Goal: Task Accomplishment & Management: Complete application form

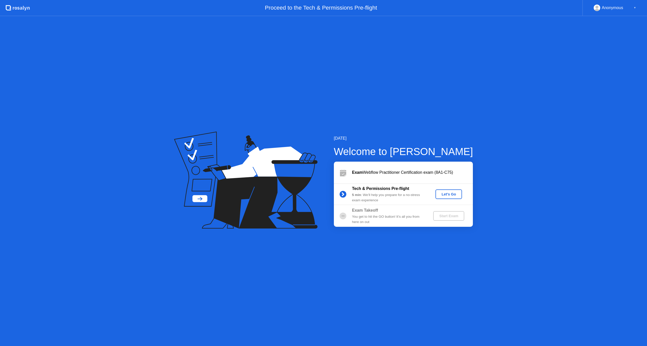
click at [451, 195] on div "Let's Go" at bounding box center [449, 194] width 22 height 4
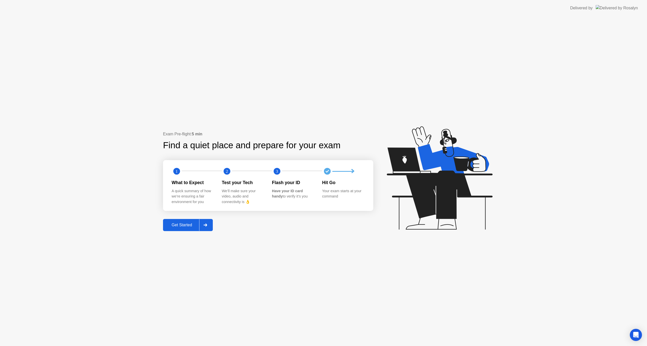
click at [208, 225] on div at bounding box center [205, 225] width 12 height 12
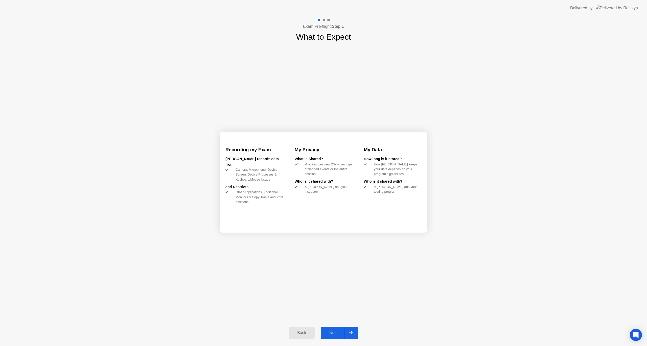
click at [354, 329] on div at bounding box center [351, 333] width 12 height 12
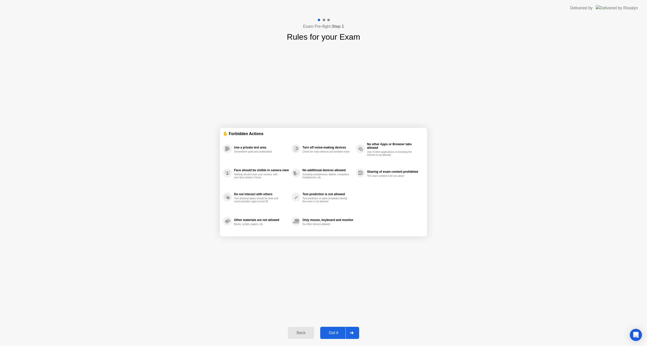
click at [354, 334] on div at bounding box center [352, 333] width 12 height 12
select select "**********"
select select "*******"
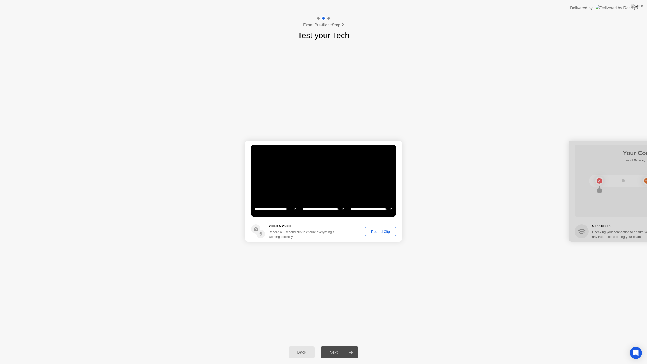
click at [376, 233] on div "Record Clip" at bounding box center [380, 231] width 27 height 4
click at [352, 346] on icon at bounding box center [351, 352] width 4 height 3
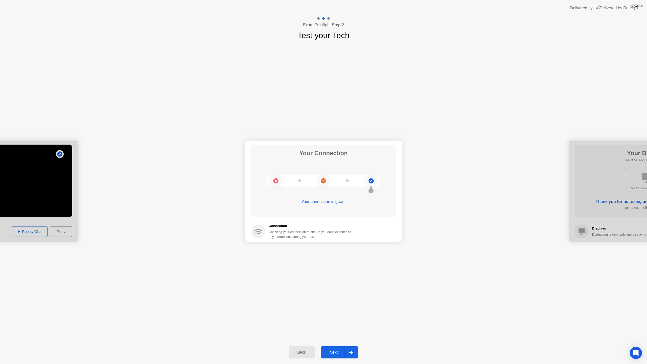
click at [354, 346] on div at bounding box center [351, 353] width 12 height 12
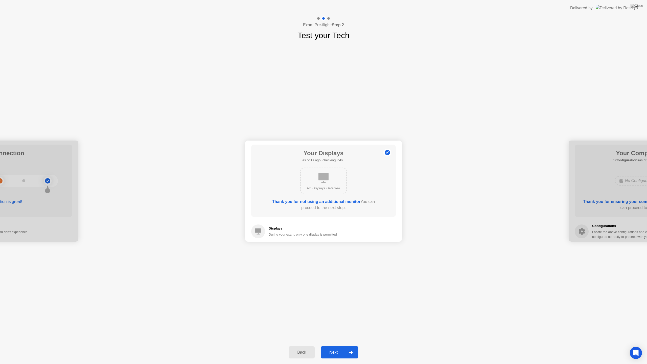
click at [354, 346] on div at bounding box center [351, 353] width 12 height 12
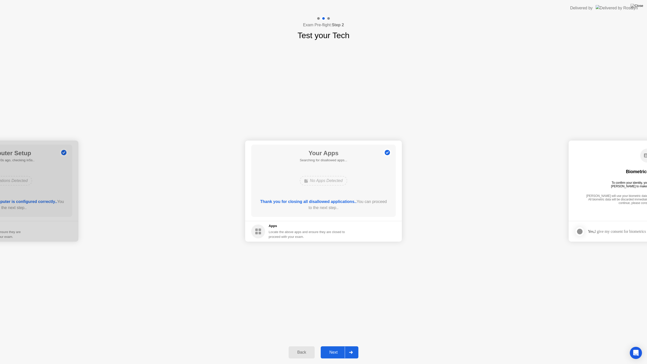
click at [354, 346] on div at bounding box center [351, 353] width 12 height 12
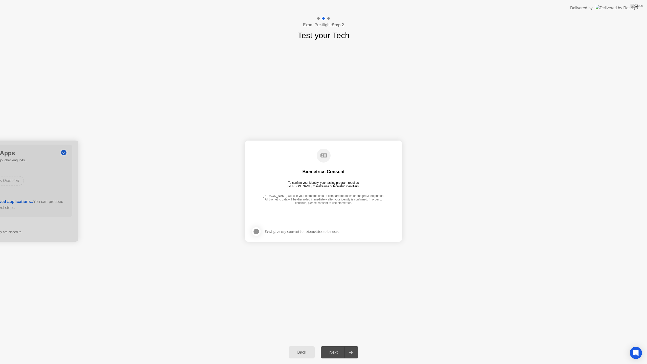
click at [256, 232] on div at bounding box center [256, 231] width 6 height 6
click at [350, 346] on icon at bounding box center [351, 352] width 4 height 3
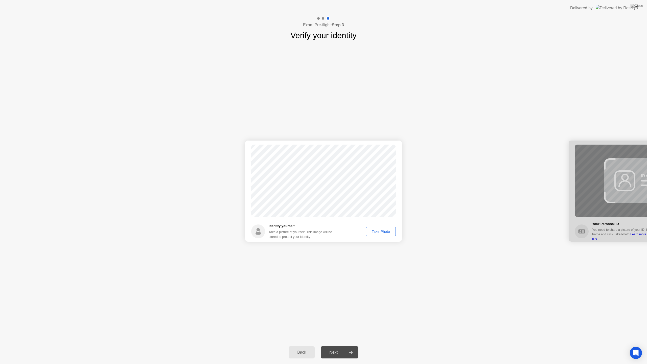
click at [383, 232] on div "Take Photo" at bounding box center [381, 231] width 26 height 4
click at [353, 346] on icon at bounding box center [351, 352] width 4 height 3
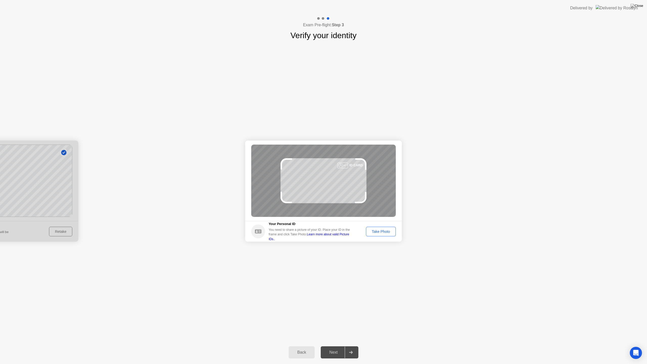
click at [381, 232] on div "Take Photo" at bounding box center [381, 231] width 26 height 4
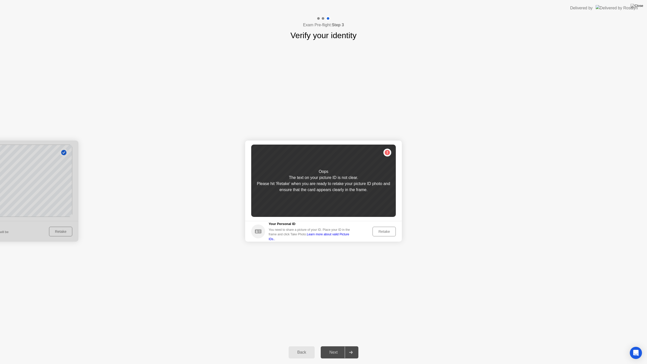
click at [388, 232] on div "Retake" at bounding box center [384, 231] width 20 height 4
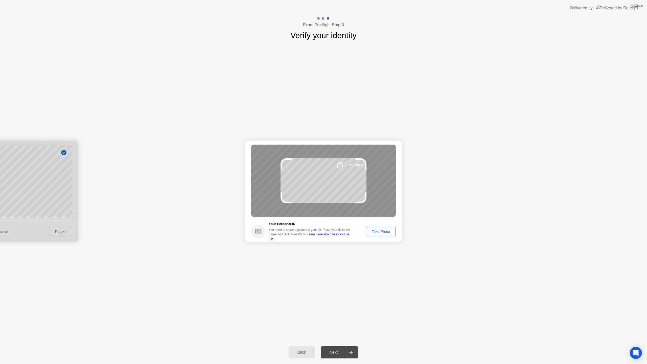
click at [388, 232] on div "Take Photo" at bounding box center [381, 231] width 26 height 4
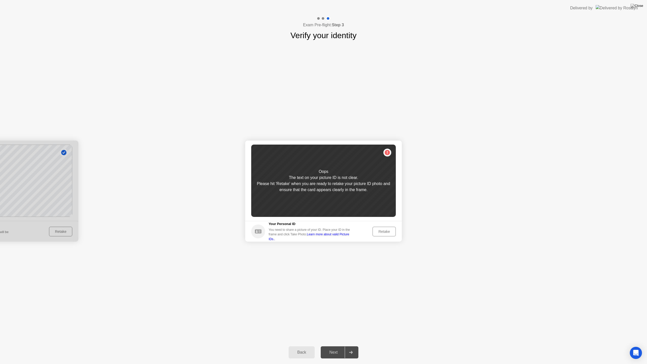
click at [388, 232] on div "Retake" at bounding box center [384, 231] width 20 height 4
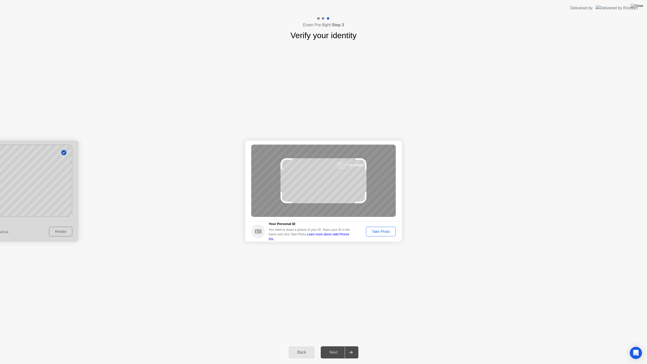
click at [374, 233] on div "Take Photo" at bounding box center [381, 231] width 26 height 4
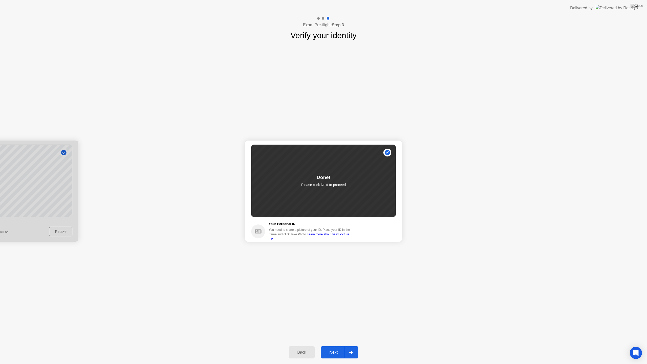
click at [337, 346] on div "Next" at bounding box center [333, 352] width 22 height 5
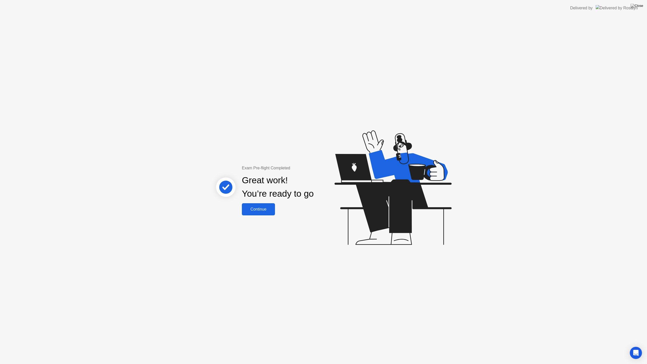
click at [259, 209] on div "Continue" at bounding box center [258, 209] width 30 height 5
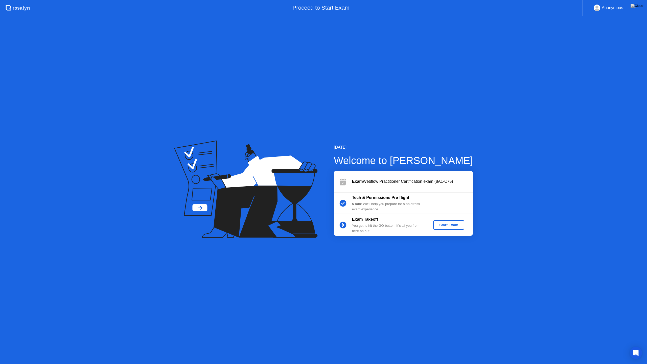
click at [455, 224] on div "Start Exam" at bounding box center [448, 225] width 27 height 4
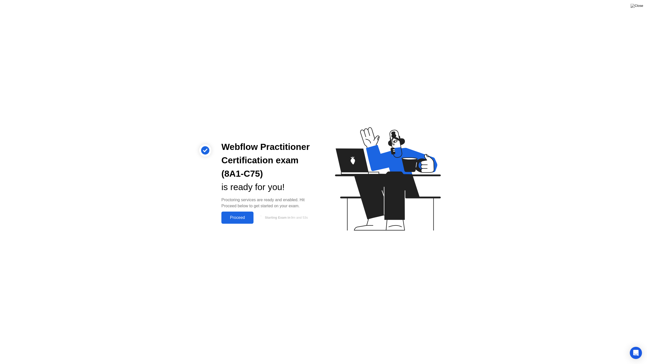
click at [238, 218] on div "Proceed" at bounding box center [237, 217] width 29 height 5
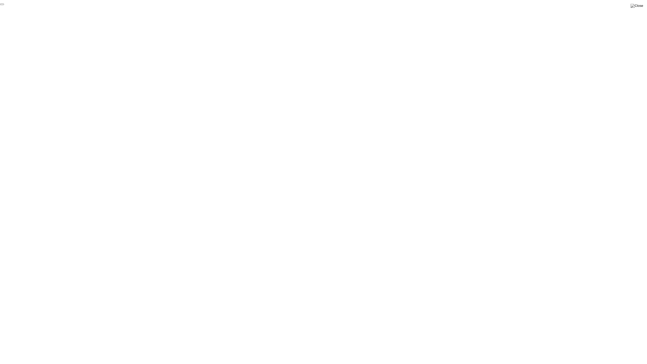
click div "End Proctoring Session"
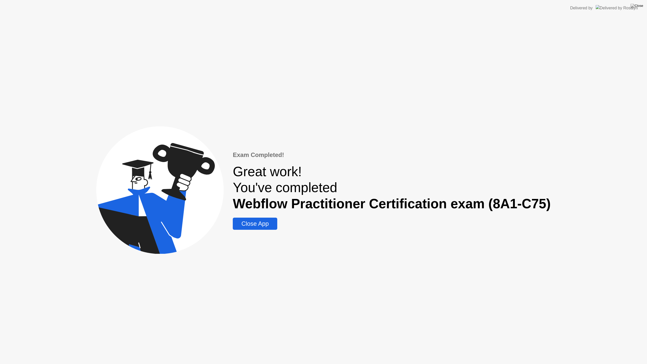
click at [265, 223] on div "Close App" at bounding box center [254, 223] width 41 height 7
